Goal: Task Accomplishment & Management: Manage account settings

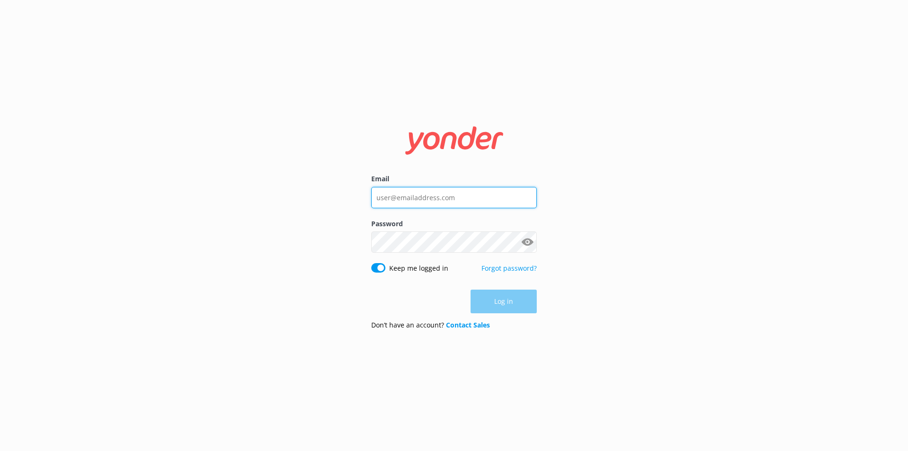
type input "[EMAIL_ADDRESS][DOMAIN_NAME]"
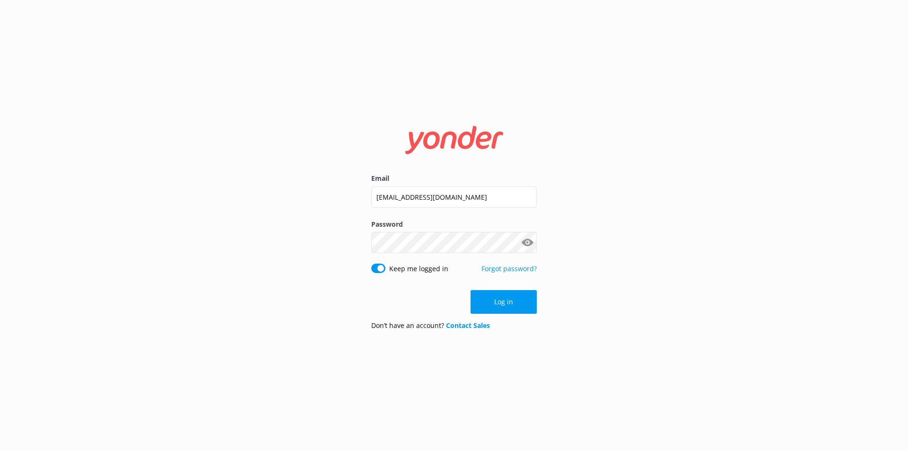
click at [508, 297] on div "Log in" at bounding box center [454, 302] width 166 height 24
click at [482, 299] on button "Log in" at bounding box center [504, 302] width 66 height 24
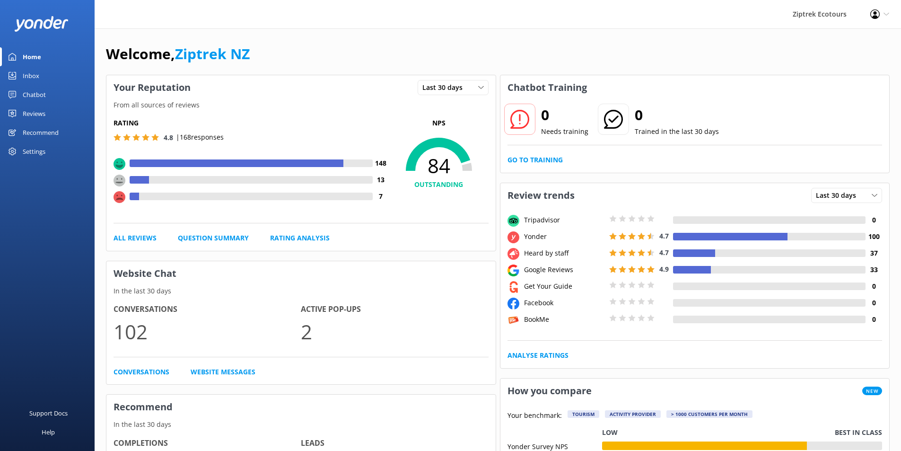
click at [74, 114] on link "Reviews" at bounding box center [47, 113] width 95 height 19
